Goal: Task Accomplishment & Management: Manage account settings

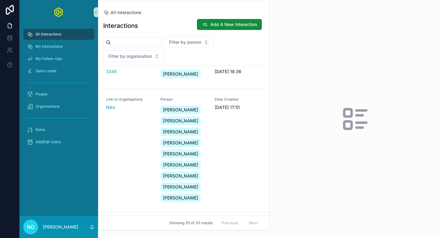
scroll to position [414, 0]
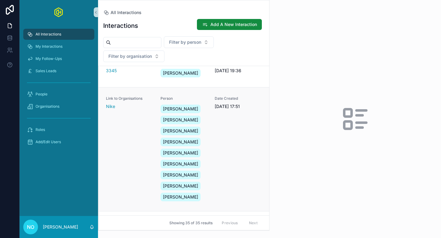
click at [143, 124] on div "Link to Organisations Nike" at bounding box center [129, 149] width 47 height 106
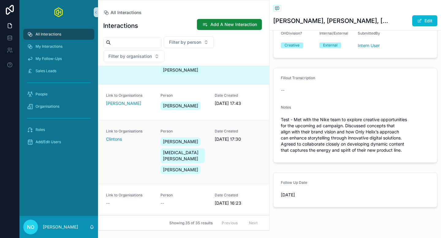
scroll to position [541, 0]
click at [145, 145] on div "Link to Organisations Clintons" at bounding box center [129, 152] width 47 height 47
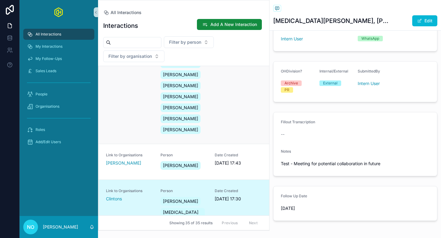
scroll to position [435, 0]
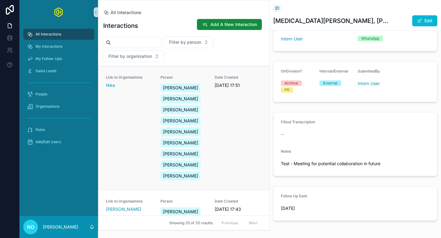
click at [141, 140] on div "Link to Organisations Nike" at bounding box center [129, 128] width 47 height 106
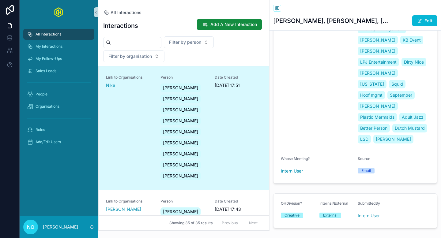
click at [325, 124] on div "CRM Entry Aled Chivers, Amelia Scivier, Anton Teichmann, Danny Jones, Luke McCa…" at bounding box center [317, 52] width 72 height 190
click at [230, 126] on div "Date Created 22/07/2025 17:51" at bounding box center [238, 128] width 47 height 106
click at [49, 93] on div "People" at bounding box center [59, 94] width 64 height 10
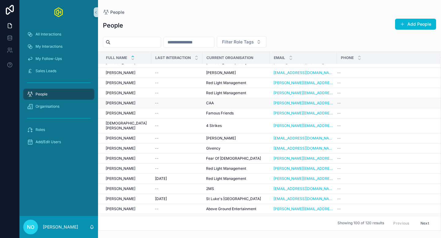
scroll to position [310, 0]
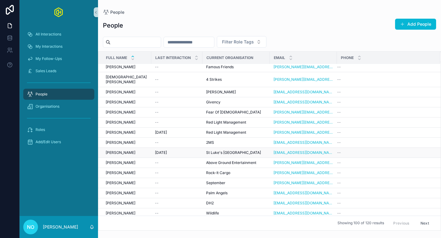
click at [120, 150] on span "[PERSON_NAME]" at bounding box center [121, 152] width 30 height 5
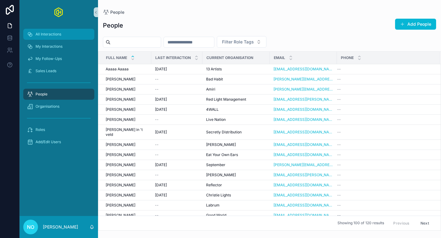
click at [65, 32] on div "All Interactions" at bounding box center [59, 34] width 64 height 10
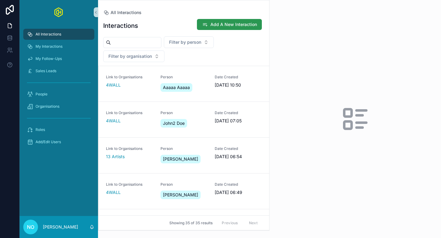
click at [222, 24] on span "Add A New Interaction" at bounding box center [233, 24] width 47 height 6
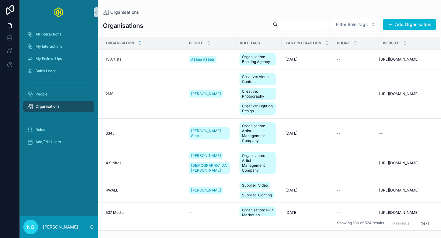
click at [398, 18] on div "Organisations Filter Role Tags Add Organisation Organisation People Role Tags L…" at bounding box center [269, 123] width 343 height 216
click at [398, 25] on button "Add Organisation" at bounding box center [409, 24] width 53 height 11
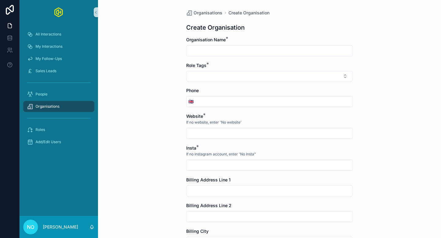
click at [230, 48] on input "scrollable content" at bounding box center [269, 51] width 166 height 9
type input "**********"
click at [266, 74] on button "Select Button" at bounding box center [269, 76] width 166 height 10
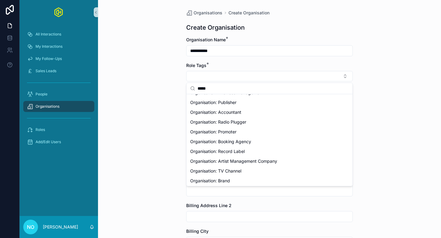
scroll to position [106, 0]
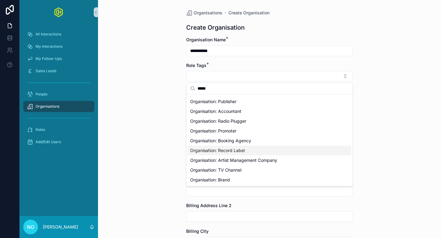
type input "*****"
click at [244, 150] on span "Organisation: Record Label" at bounding box center [217, 151] width 54 height 6
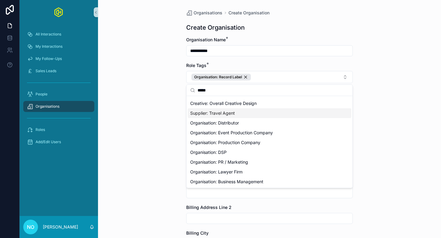
click at [155, 109] on div "**********" at bounding box center [269, 119] width 343 height 238
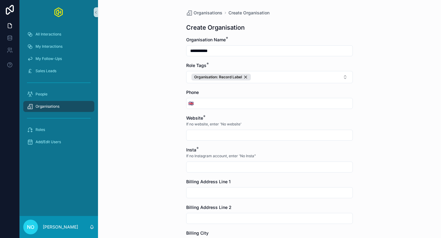
click at [212, 134] on input "scrollable content" at bounding box center [269, 135] width 166 height 9
paste input "**********"
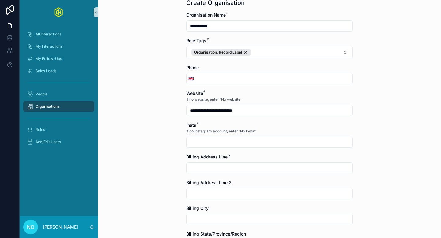
scroll to position [27, 0]
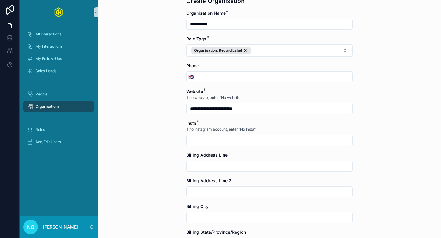
type input "**********"
click at [202, 140] on input "scrollable content" at bounding box center [269, 140] width 166 height 9
paste input "**********"
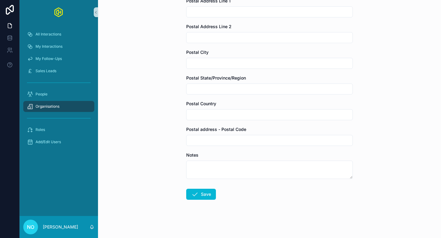
scroll to position [336, 0]
type input "**********"
click at [200, 192] on button "Save" at bounding box center [201, 193] width 30 height 11
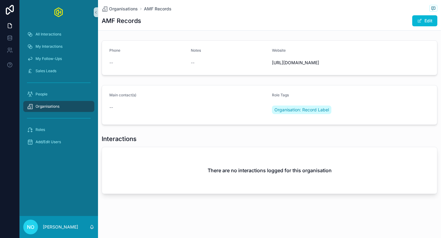
click at [420, 27] on div "Organisations AMF Records AMF Records Edit" at bounding box center [269, 15] width 335 height 30
click at [420, 22] on span "scrollable content" at bounding box center [419, 20] width 5 height 5
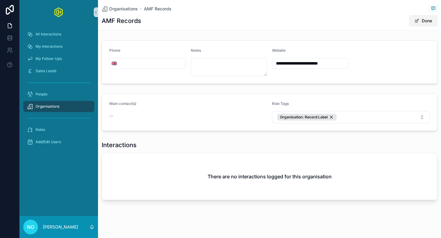
click at [430, 19] on button "Done" at bounding box center [423, 20] width 28 height 11
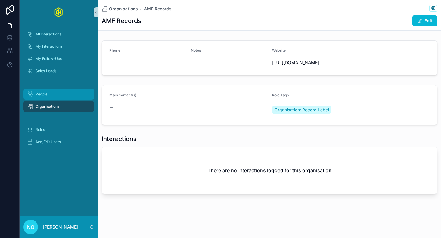
click at [49, 96] on div "People" at bounding box center [59, 94] width 64 height 10
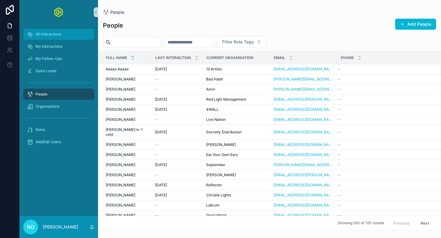
click at [58, 35] on span "All Interactions" at bounding box center [48, 34] width 26 height 5
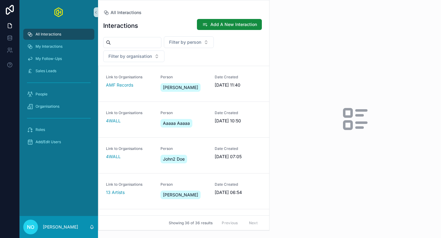
click at [214, 25] on span "Add A New Interaction" at bounding box center [233, 24] width 47 height 6
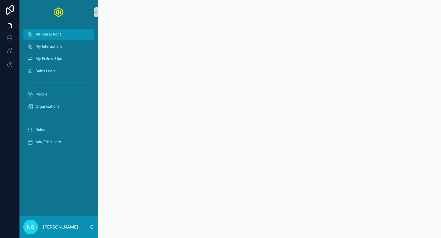
click at [43, 39] on div "All Interactions" at bounding box center [59, 34] width 64 height 10
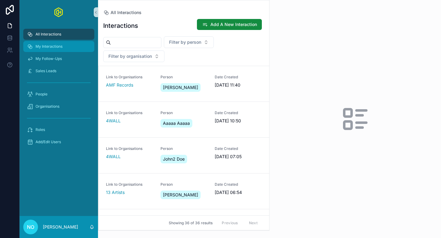
click at [50, 45] on span "My Interactions" at bounding box center [48, 46] width 27 height 5
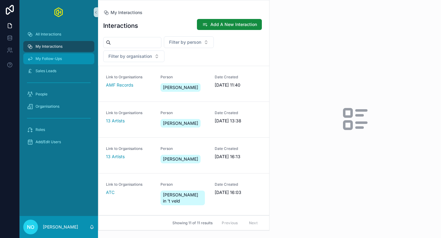
click at [61, 60] on span "My Follow-Ups" at bounding box center [48, 58] width 26 height 5
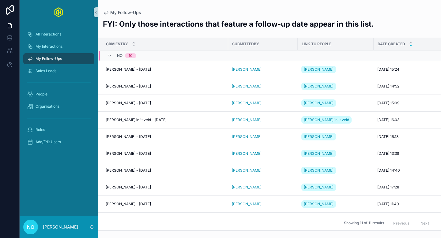
click at [411, 45] on icon "scrollable content" at bounding box center [410, 45] width 2 height 1
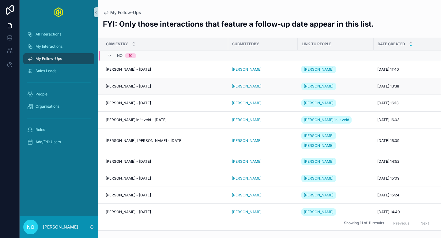
scroll to position [19, 0]
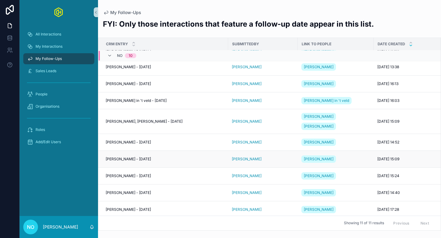
click at [209, 157] on div "[PERSON_NAME] - [DATE] [PERSON_NAME] - [DATE]" at bounding box center [165, 159] width 119 height 5
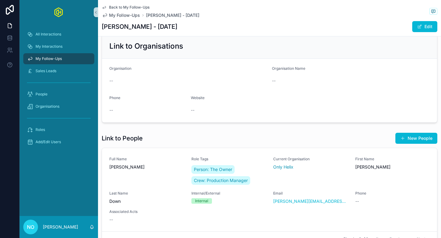
scroll to position [211, 0]
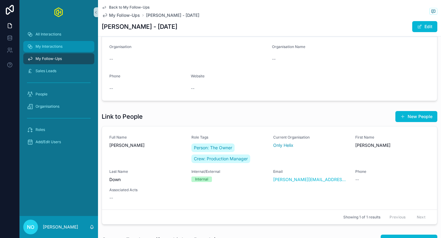
click at [57, 42] on div "My Interactions" at bounding box center [59, 47] width 64 height 10
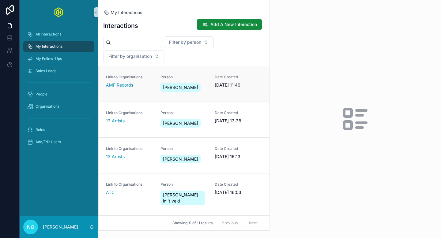
click at [147, 86] on div "AMF Records" at bounding box center [129, 85] width 47 height 6
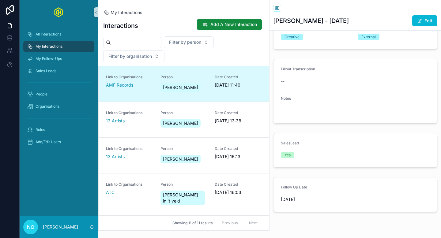
scroll to position [120, 0]
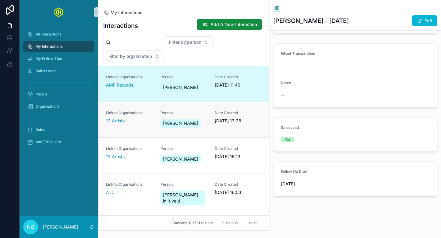
click at [136, 122] on div "13 Artists" at bounding box center [129, 121] width 47 height 6
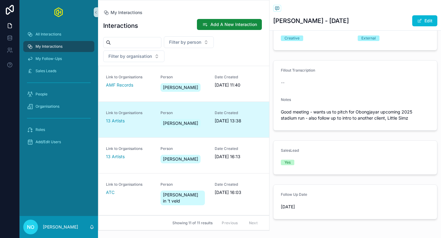
scroll to position [192, 0]
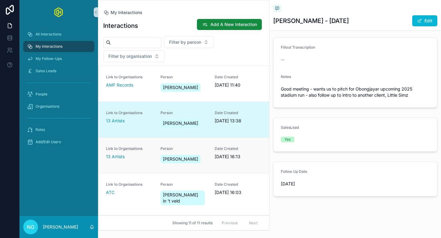
click at [146, 149] on span "Link to Organisations" at bounding box center [129, 148] width 47 height 5
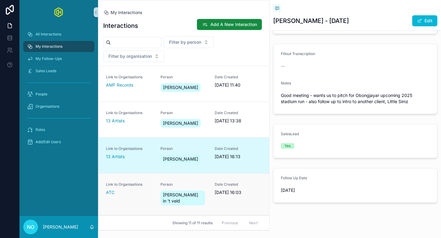
scroll to position [170, 0]
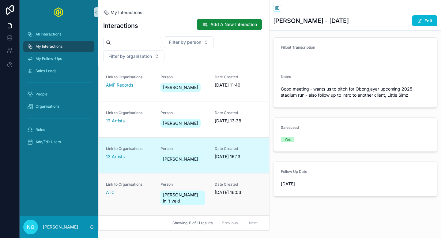
click at [140, 191] on div "ATC" at bounding box center [129, 192] width 47 height 6
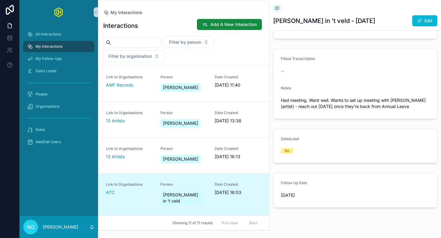
scroll to position [148, 0]
click at [422, 20] on button "Edit" at bounding box center [424, 20] width 25 height 11
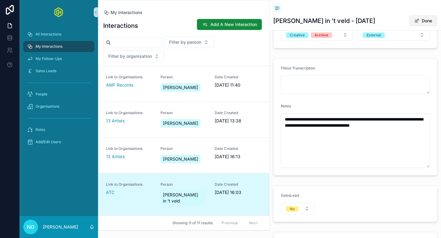
scroll to position [155, 0]
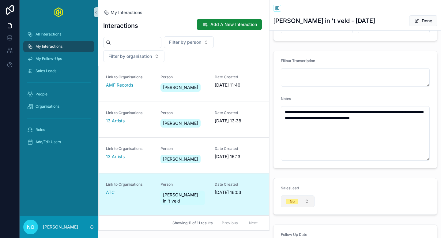
click at [294, 196] on button "No" at bounding box center [298, 202] width 34 height 12
click at [320, 204] on div "SalesLead No" at bounding box center [355, 196] width 164 height 37
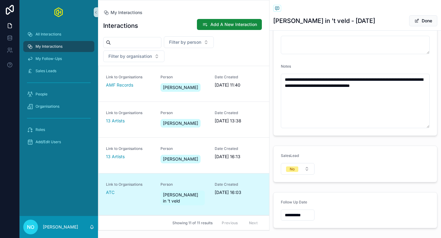
scroll to position [209, 0]
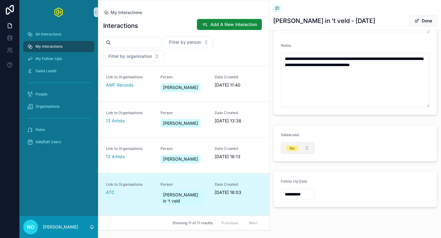
click at [291, 146] on div "No" at bounding box center [291, 149] width 5 height 6
click at [287, 170] on div "Yes" at bounding box center [297, 170] width 73 height 9
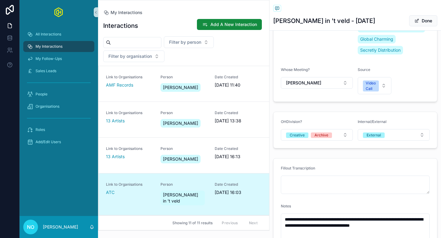
scroll to position [0, 0]
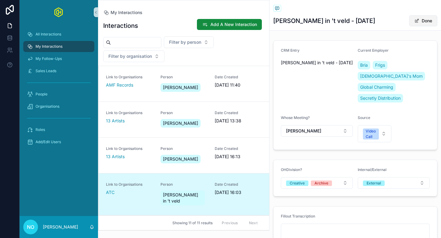
click at [421, 20] on button "Done" at bounding box center [423, 20] width 28 height 11
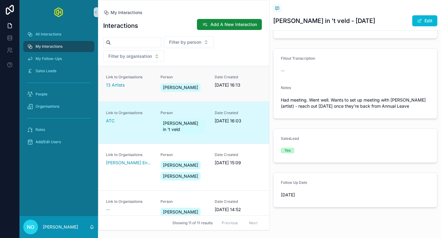
scroll to position [68, 0]
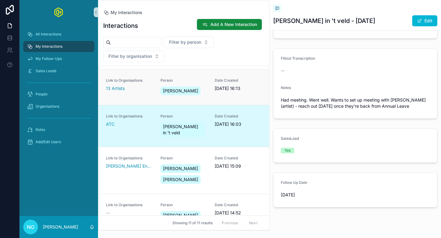
click at [200, 89] on div "[PERSON_NAME]" at bounding box center [183, 90] width 47 height 11
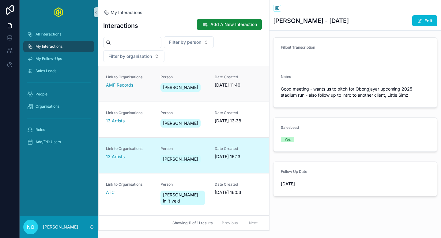
click at [186, 84] on div "[PERSON_NAME]" at bounding box center [181, 87] width 43 height 11
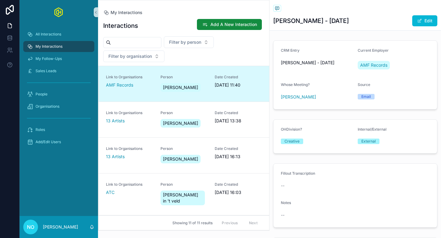
scroll to position [120, 0]
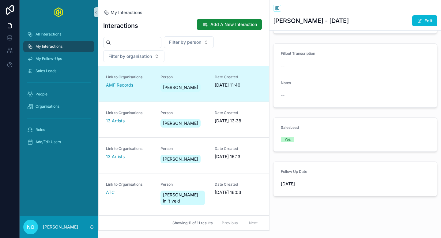
click at [289, 138] on div "Yes" at bounding box center [287, 140] width 6 height 6
click at [50, 68] on div "Sales Leads" at bounding box center [59, 71] width 64 height 10
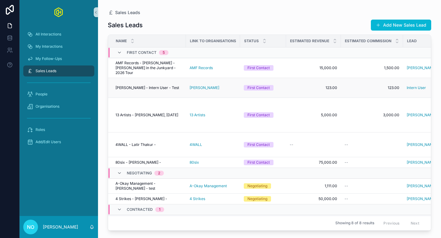
click at [329, 88] on span "123.00" at bounding box center [312, 87] width 47 height 5
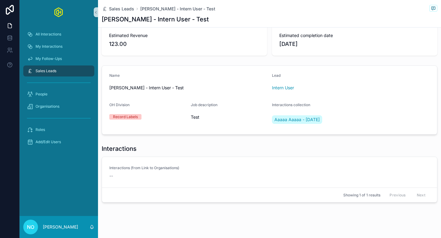
scroll to position [45, 0]
